Goal: Navigation & Orientation: Find specific page/section

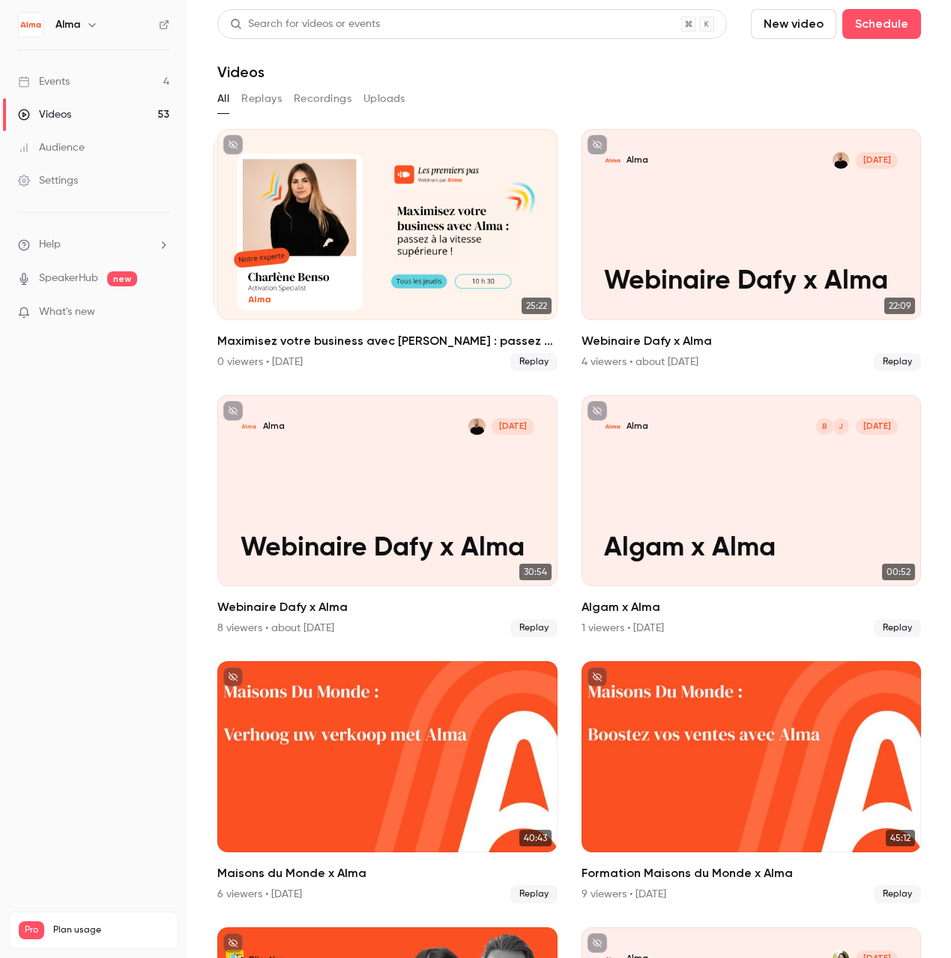
click at [266, 103] on button "Replays" at bounding box center [261, 99] width 40 height 24
click at [66, 82] on div "Events" at bounding box center [44, 81] width 52 height 15
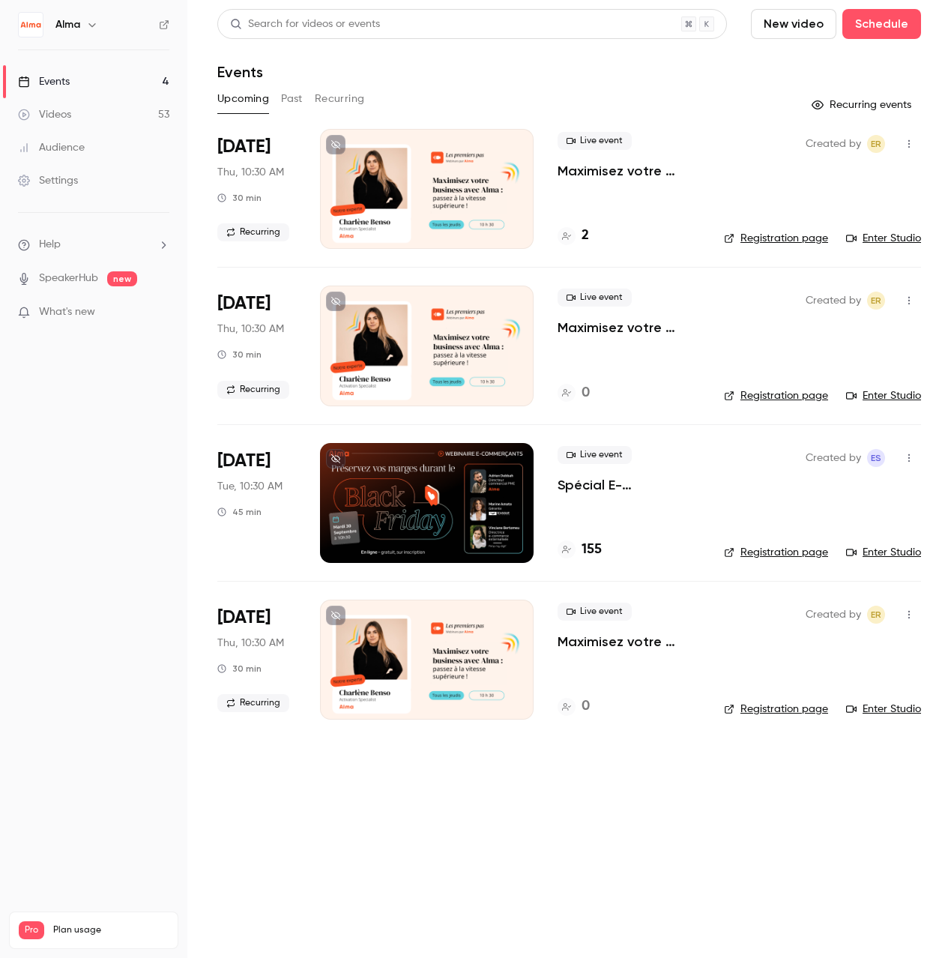
click at [296, 98] on button "Past" at bounding box center [292, 99] width 22 height 24
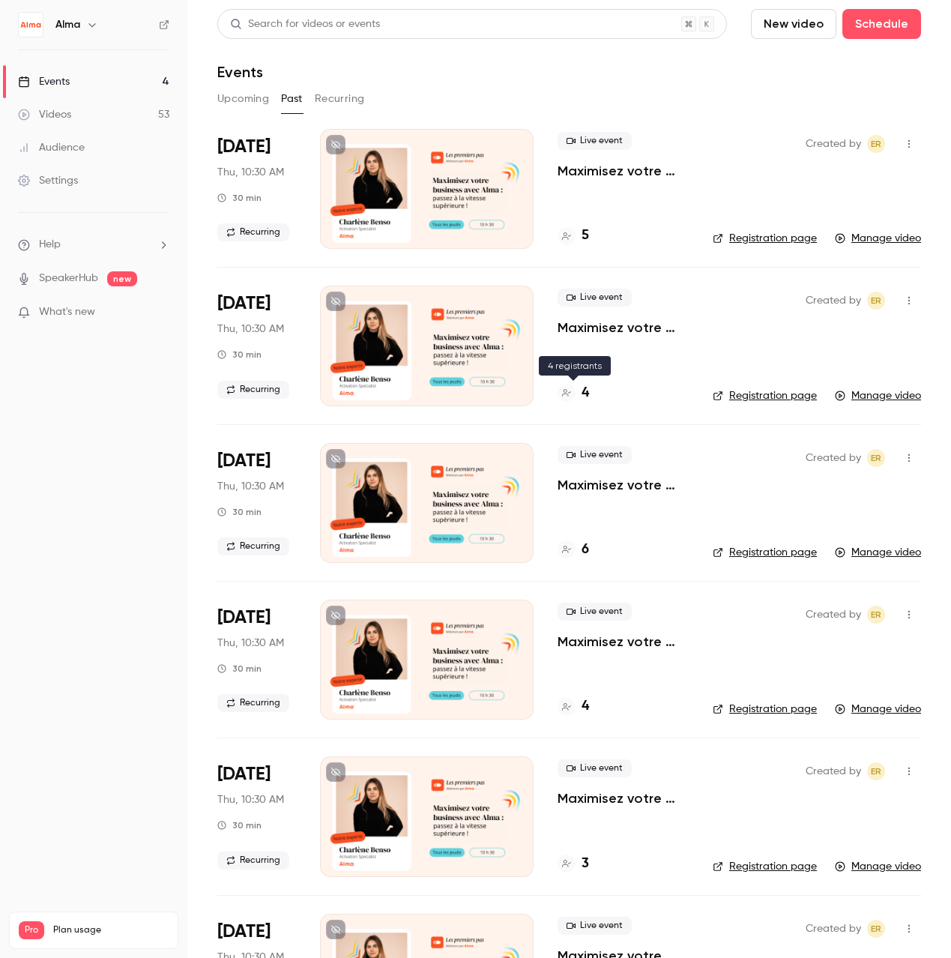
click at [568, 394] on icon at bounding box center [566, 392] width 9 height 9
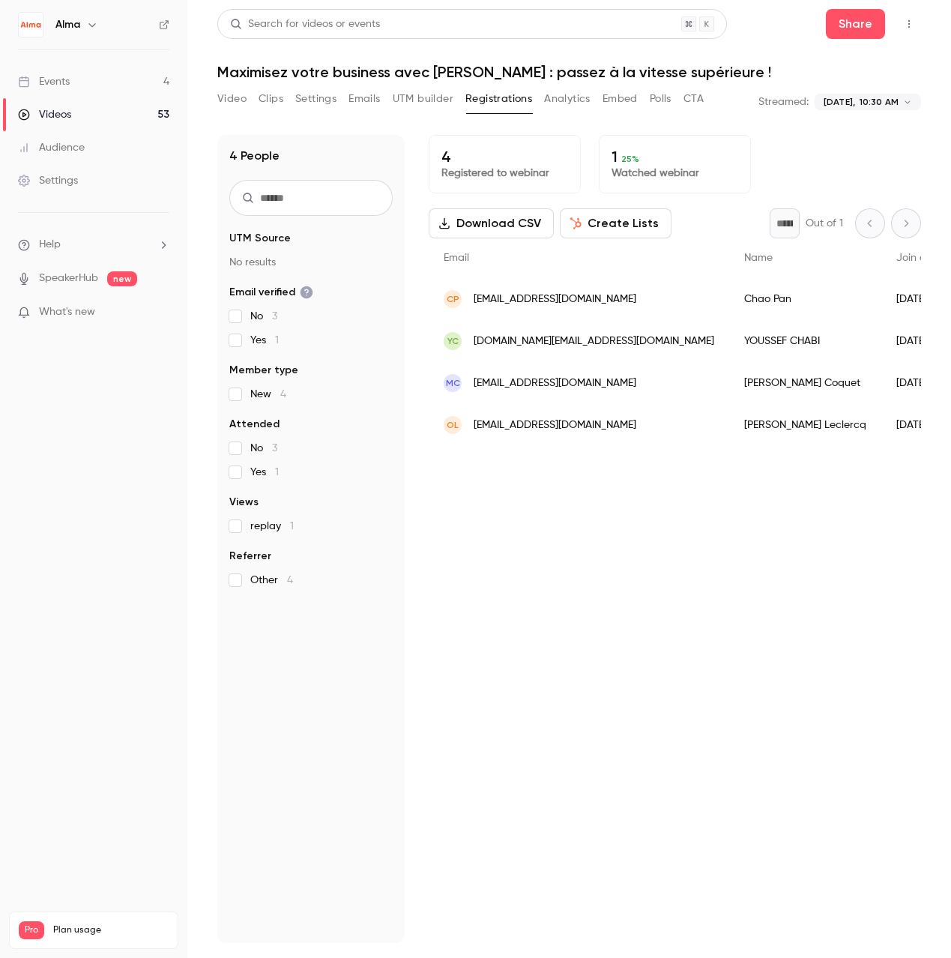
click at [555, 101] on button "Analytics" at bounding box center [567, 99] width 46 height 24
